Goal: Understand process/instructions: Learn how to perform a task or action

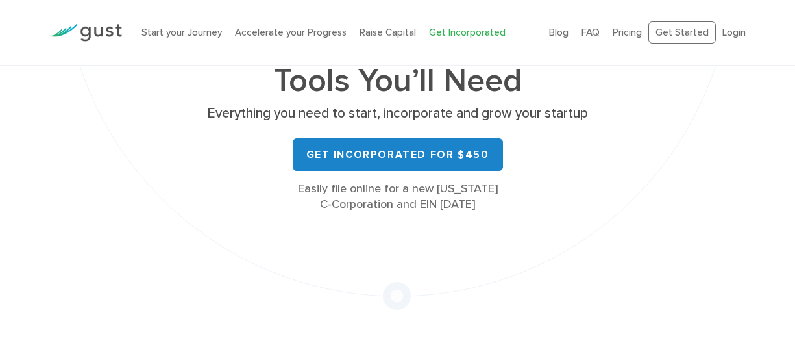
scroll to position [179, 0]
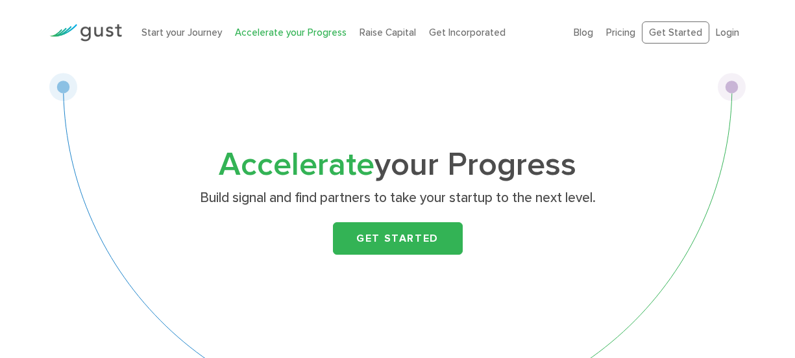
click at [329, 160] on span "Accelerate" at bounding box center [297, 164] width 156 height 38
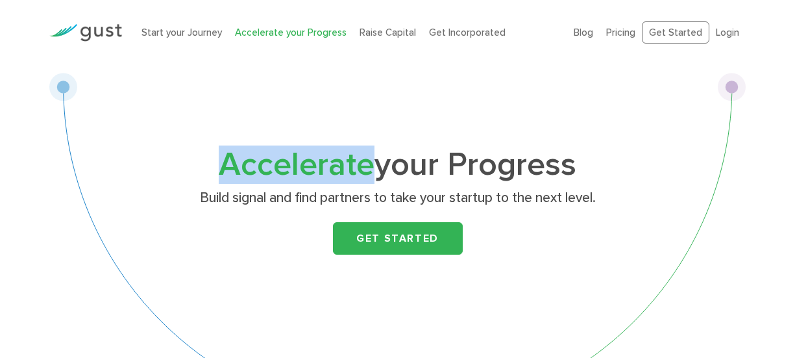
click at [329, 160] on span "Accelerate" at bounding box center [297, 164] width 156 height 38
copy span "Accelerate"
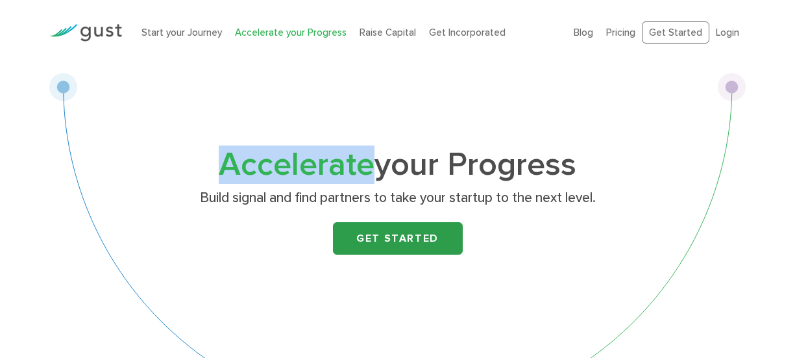
click at [422, 247] on link "Get Started" at bounding box center [398, 238] width 130 height 32
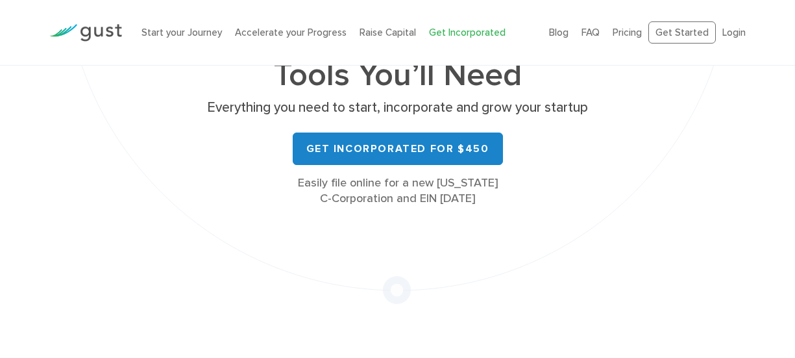
scroll to position [221, 0]
